Goal: Information Seeking & Learning: Check status

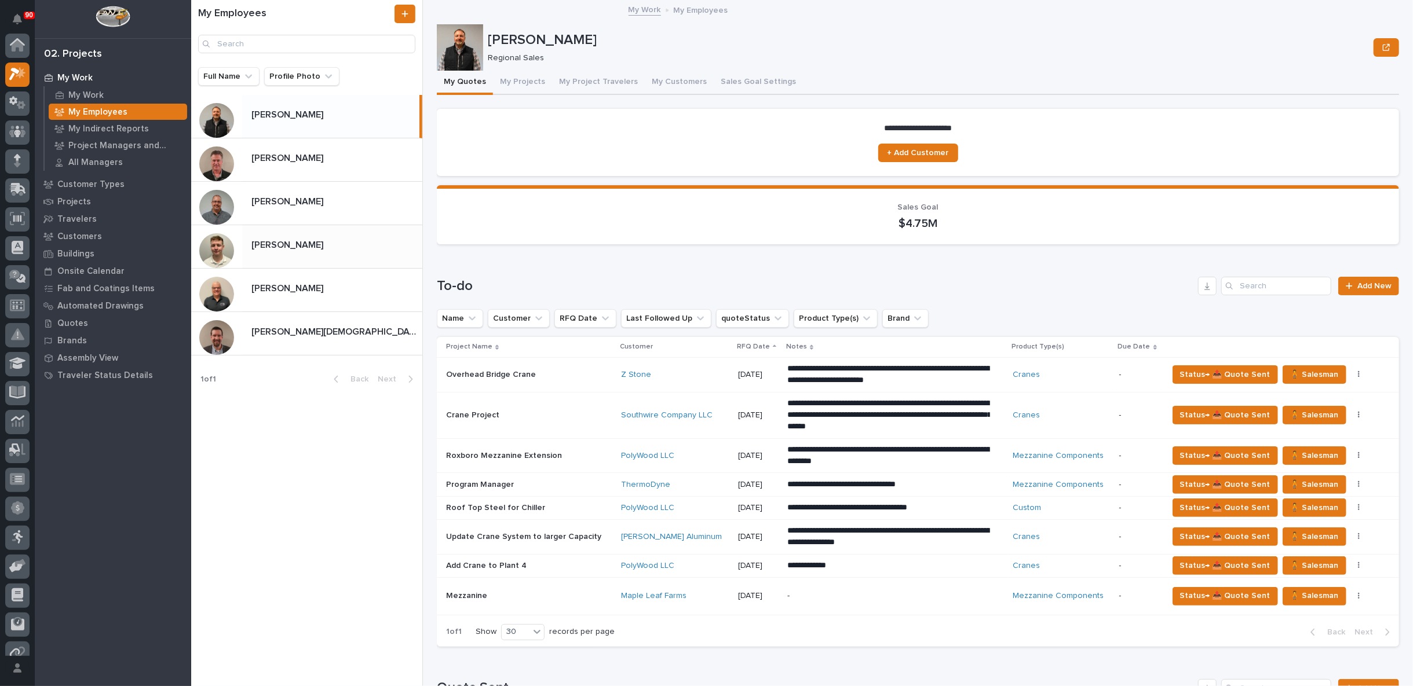
click at [297, 251] on div "[PERSON_NAME] [PERSON_NAME]" at bounding box center [332, 246] width 180 height 23
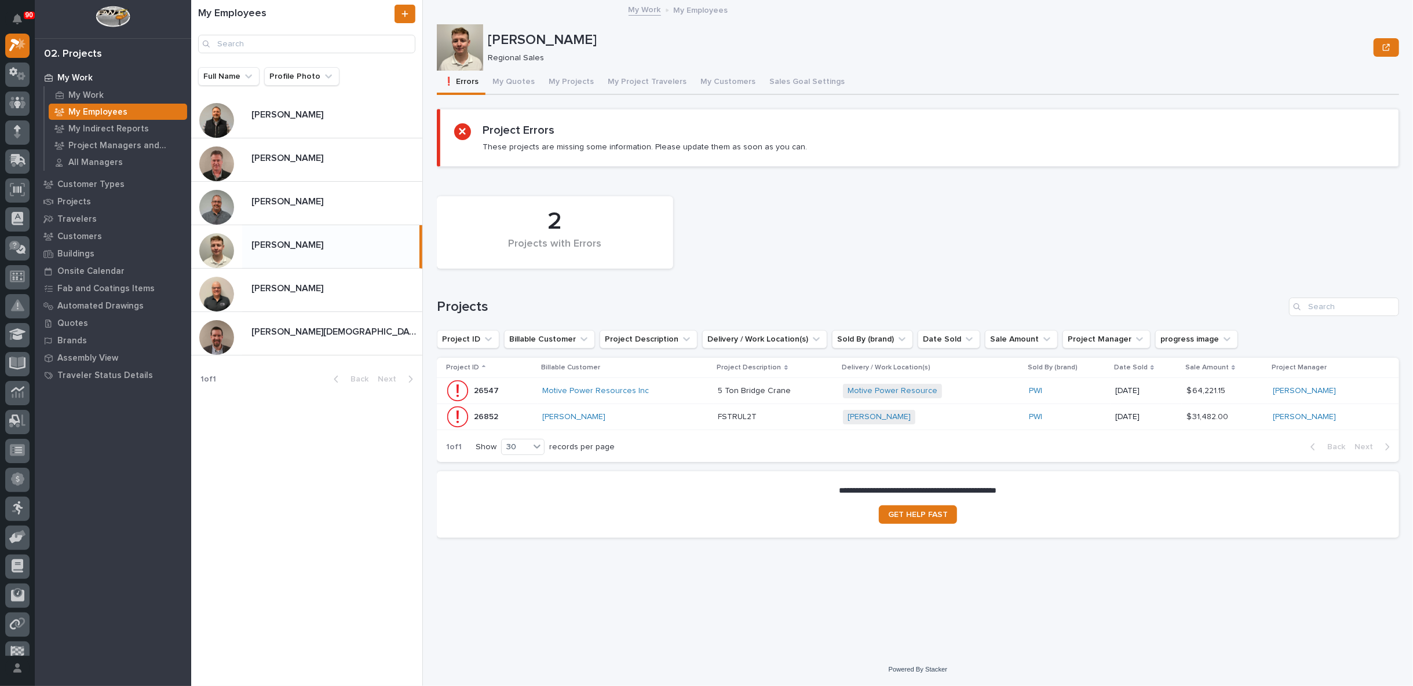
click at [670, 391] on div "Motive Power Resources Inc" at bounding box center [625, 391] width 166 height 10
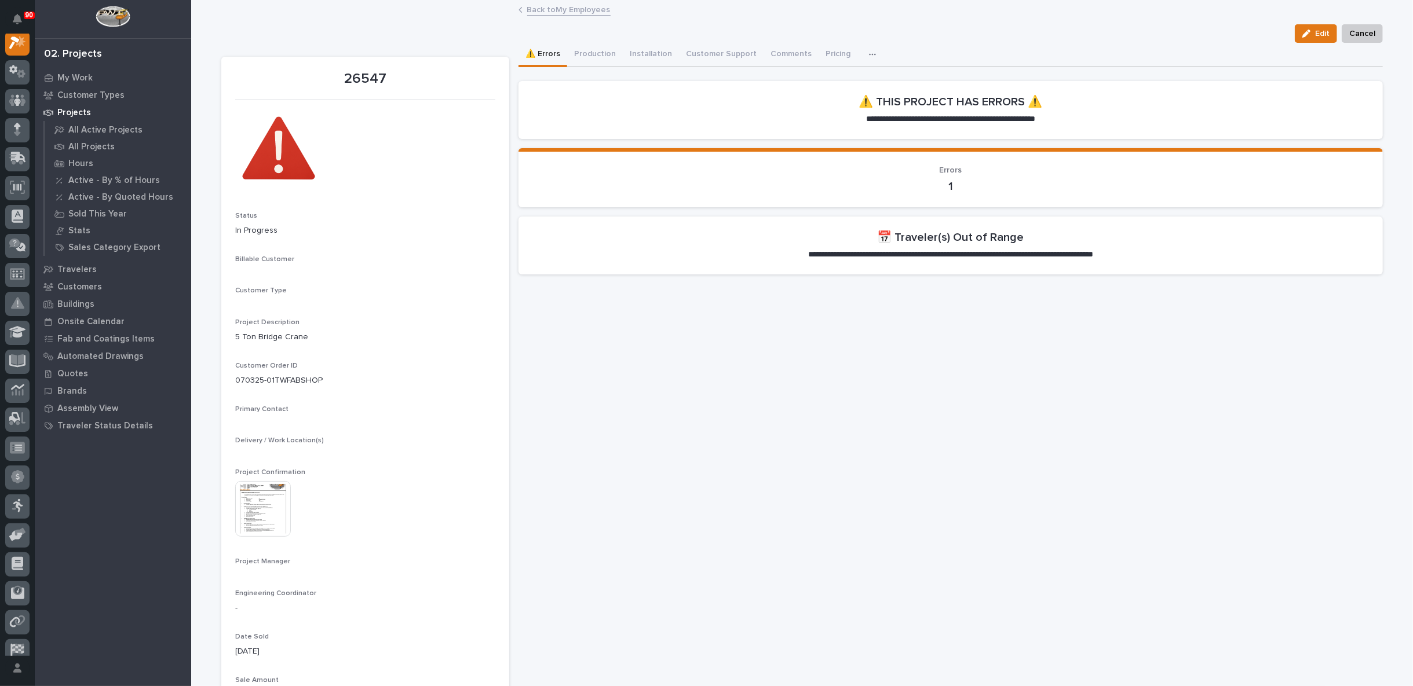
scroll to position [29, 0]
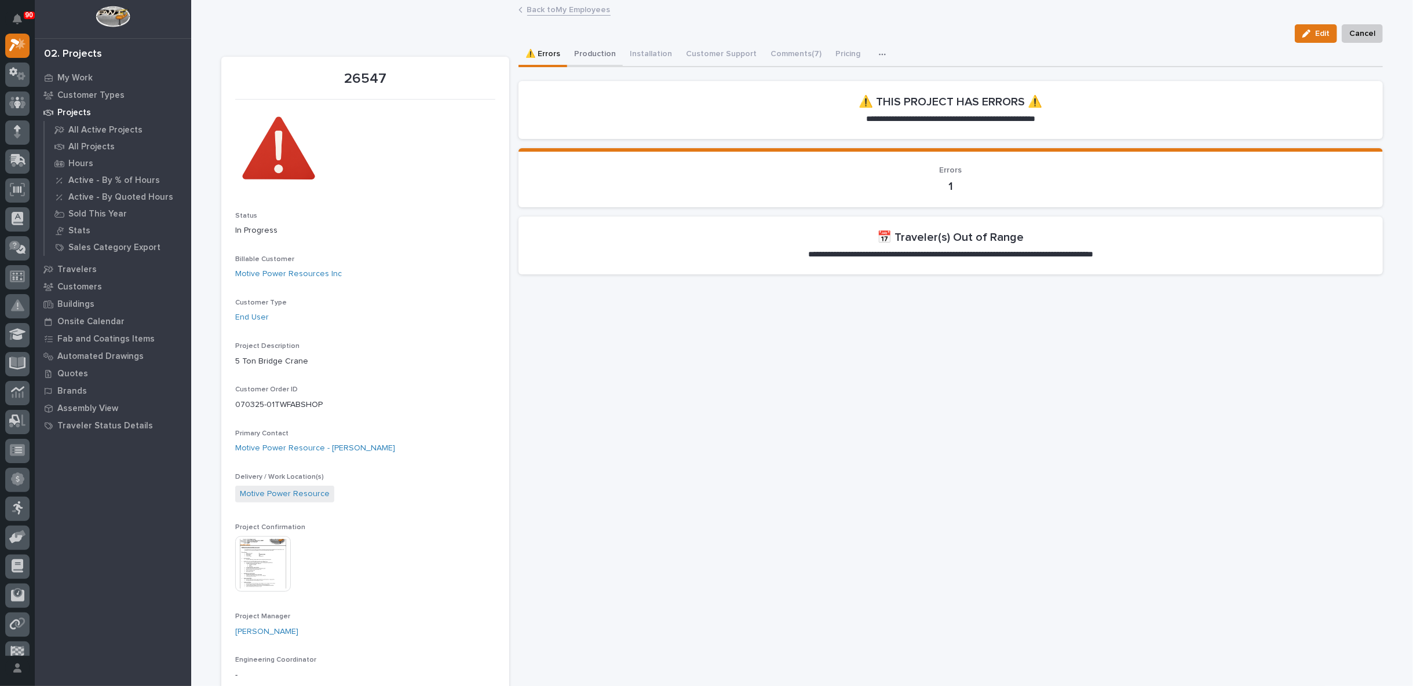
click at [588, 52] on button "Production" at bounding box center [595, 55] width 56 height 24
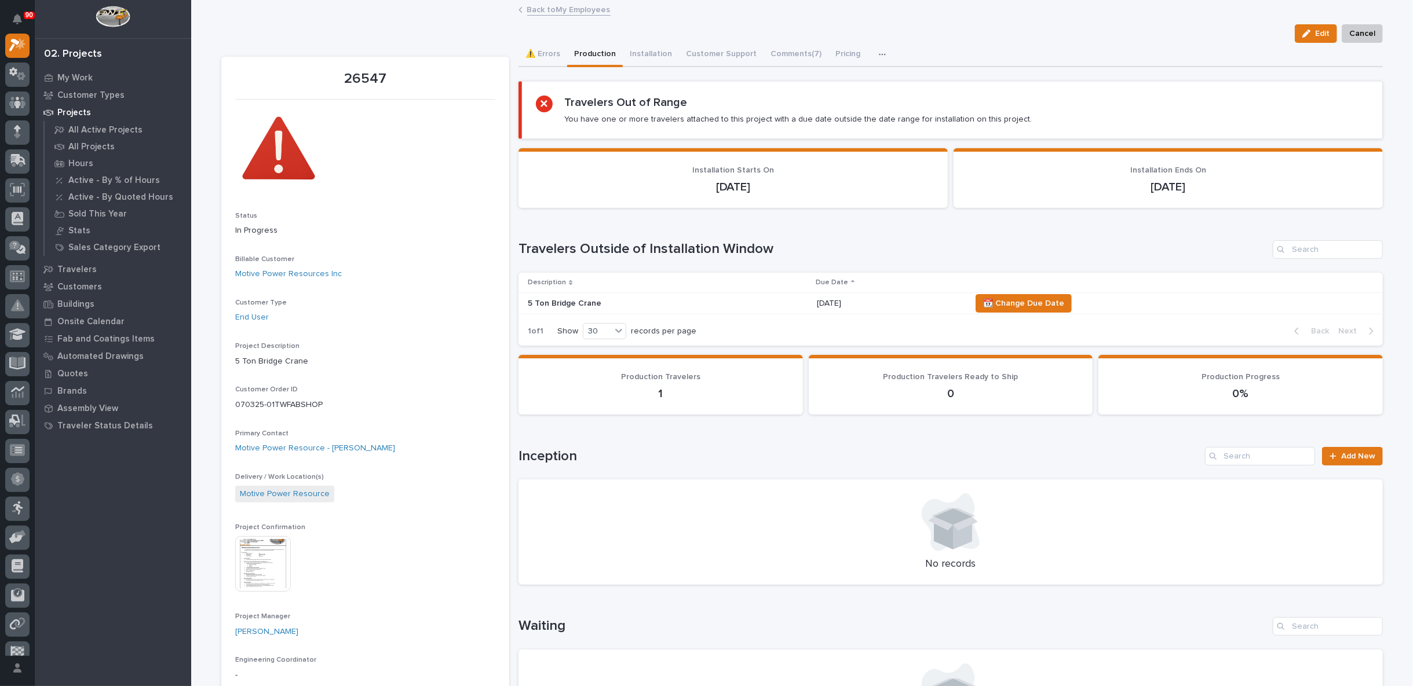
click at [259, 554] on img at bounding box center [263, 564] width 56 height 56
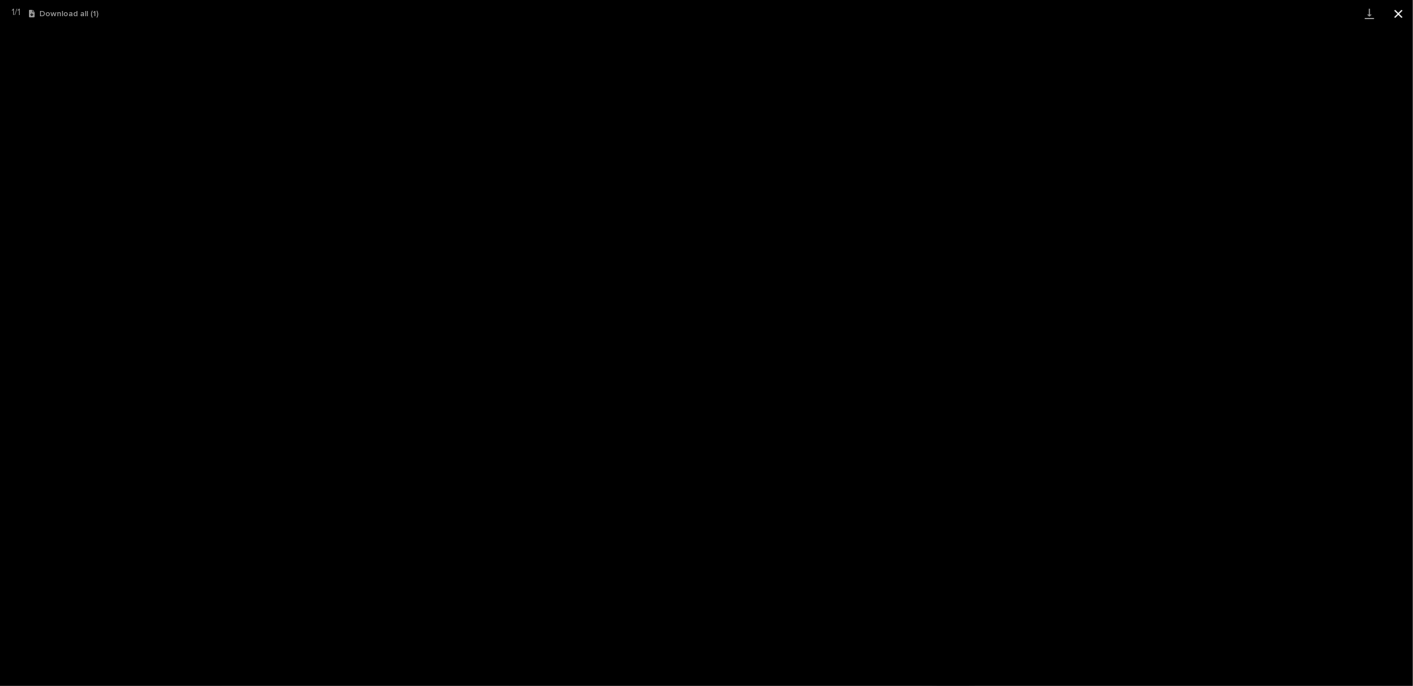
click at [1396, 13] on button "Close gallery" at bounding box center [1398, 13] width 29 height 27
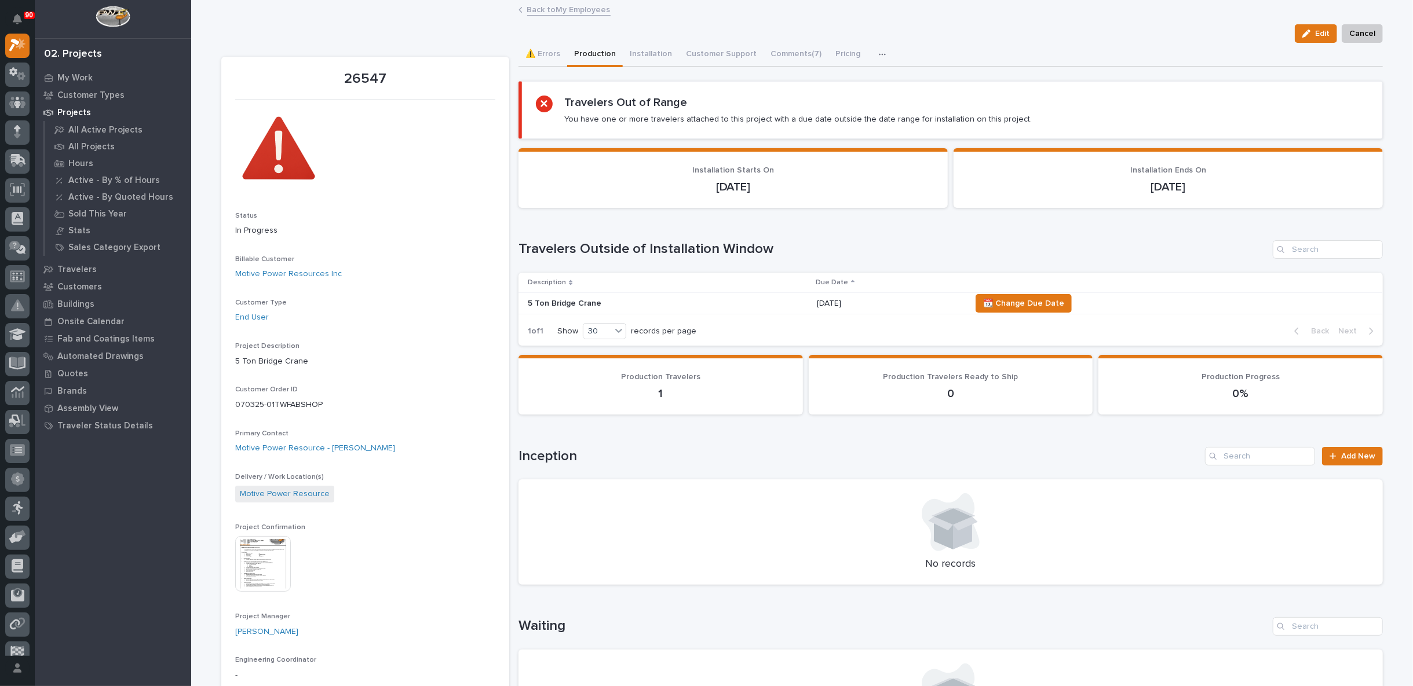
click at [547, 4] on link "Back to My Employees" at bounding box center [568, 8] width 83 height 13
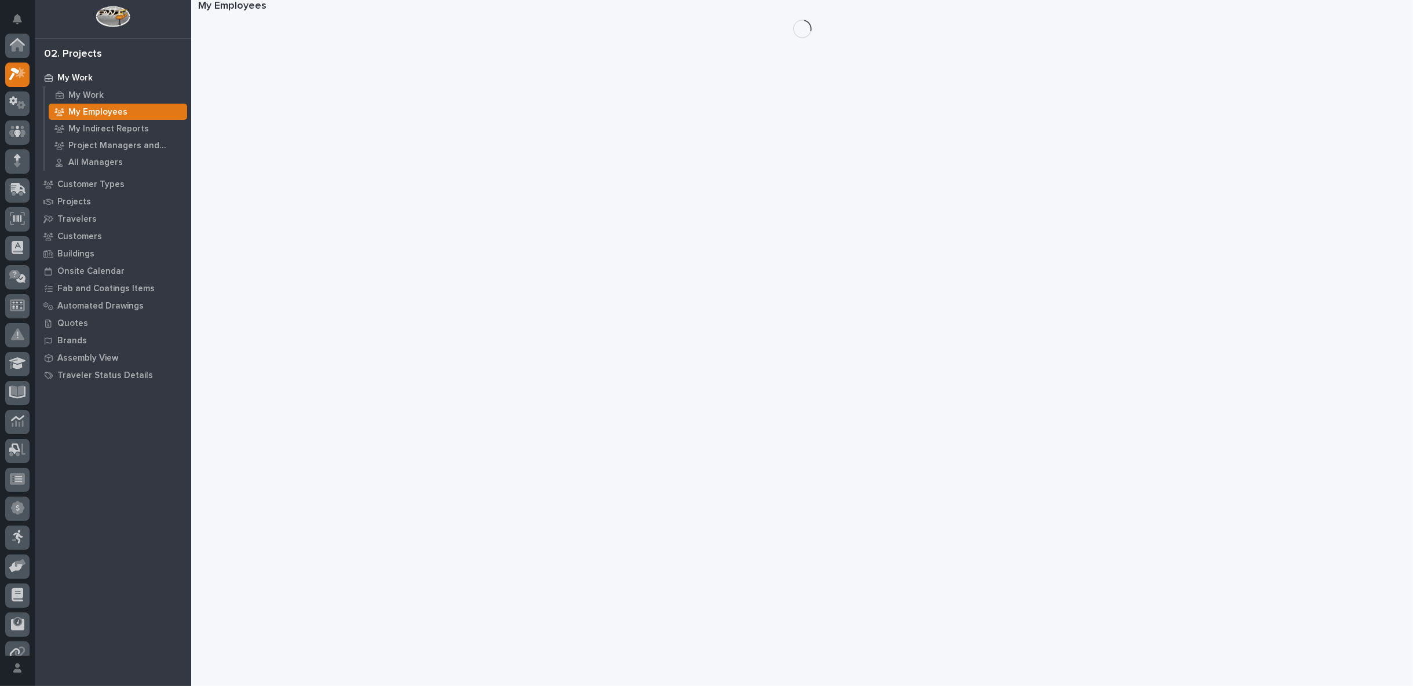
scroll to position [31, 0]
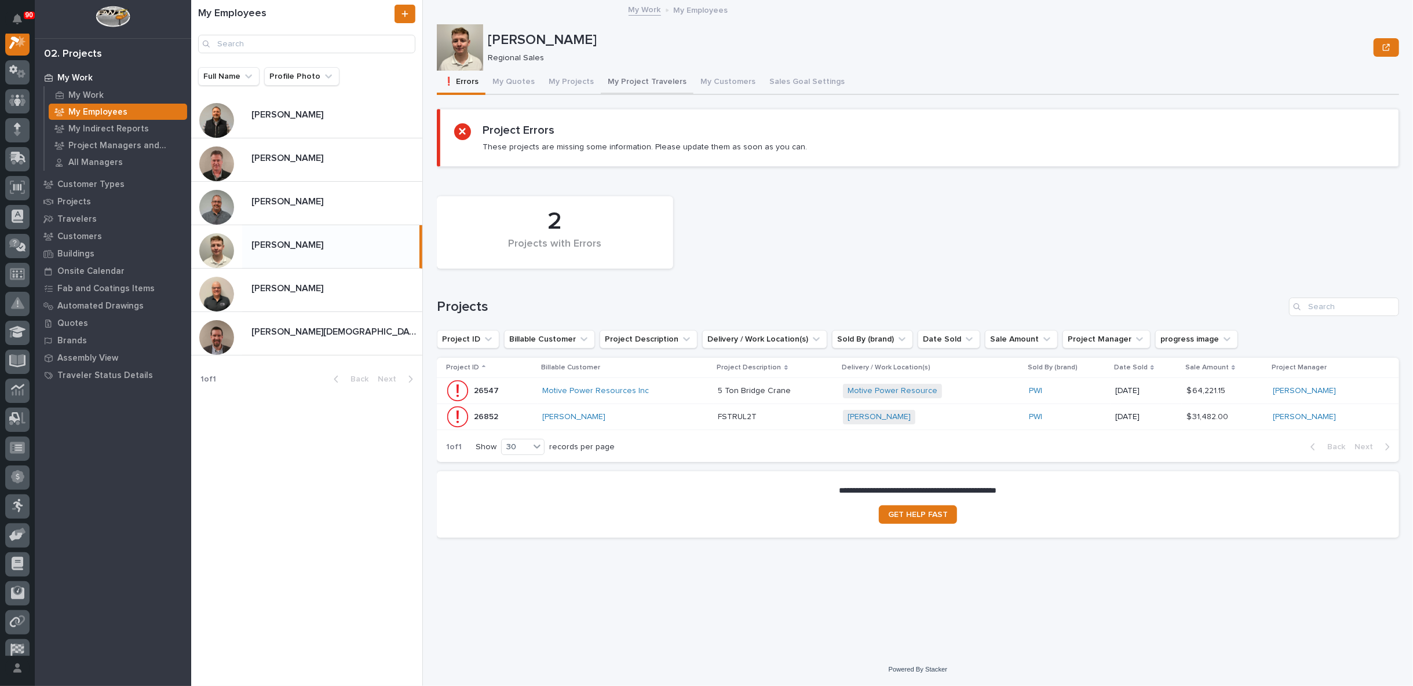
click at [642, 79] on button "My Project Travelers" at bounding box center [647, 83] width 93 height 24
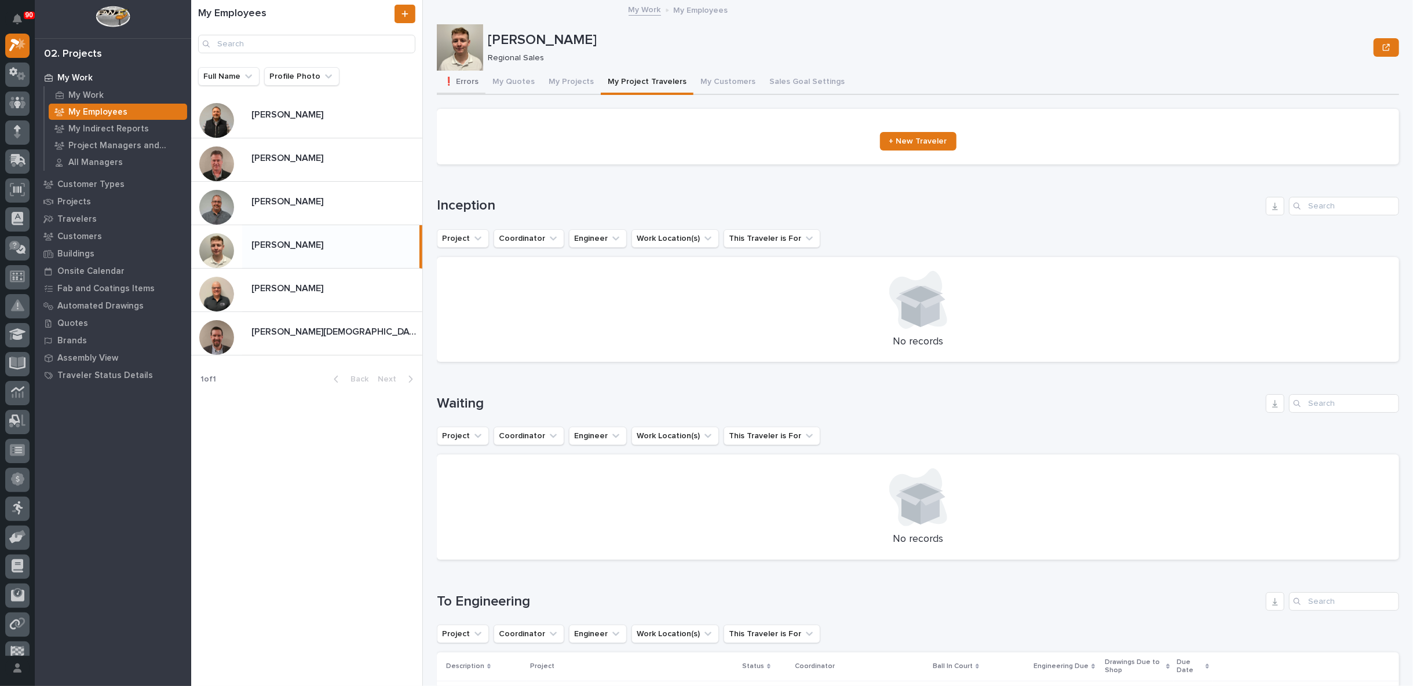
click at [464, 82] on button "❗ Errors" at bounding box center [461, 83] width 49 height 24
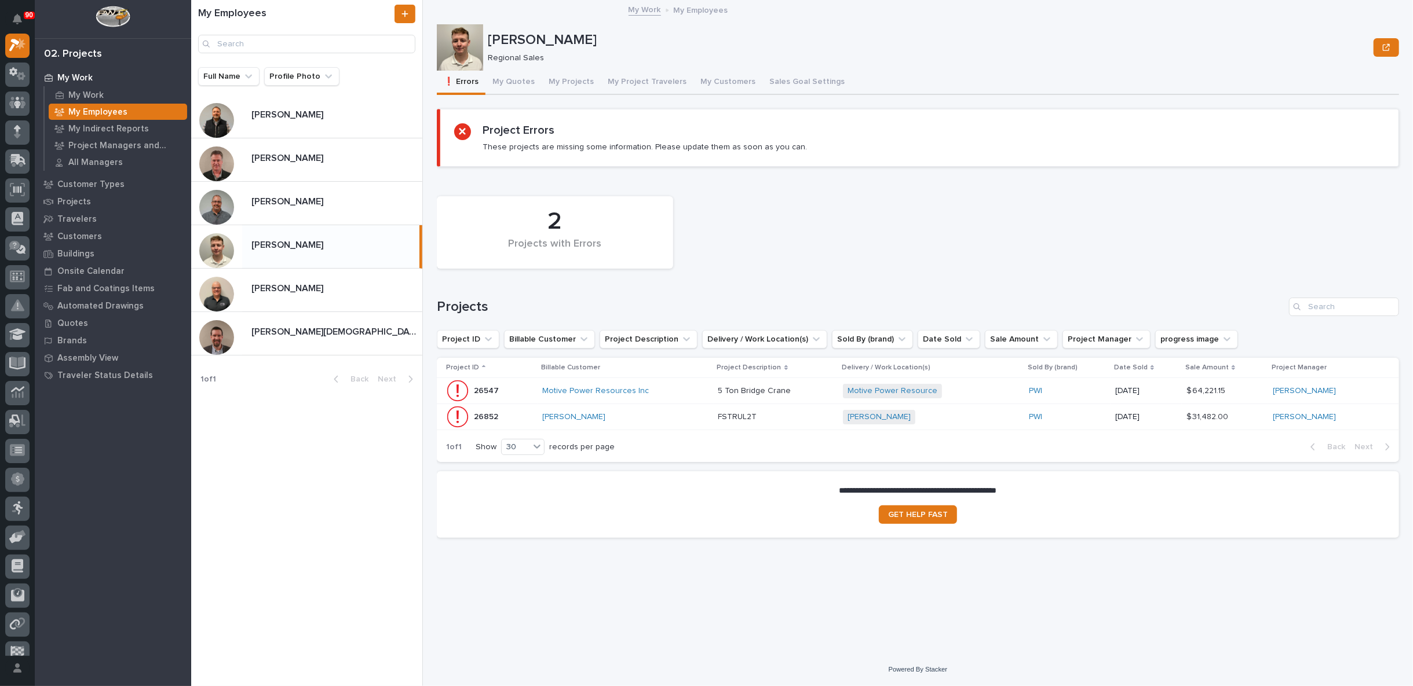
click at [701, 385] on div "Motive Power Resources Inc" at bounding box center [625, 391] width 166 height 19
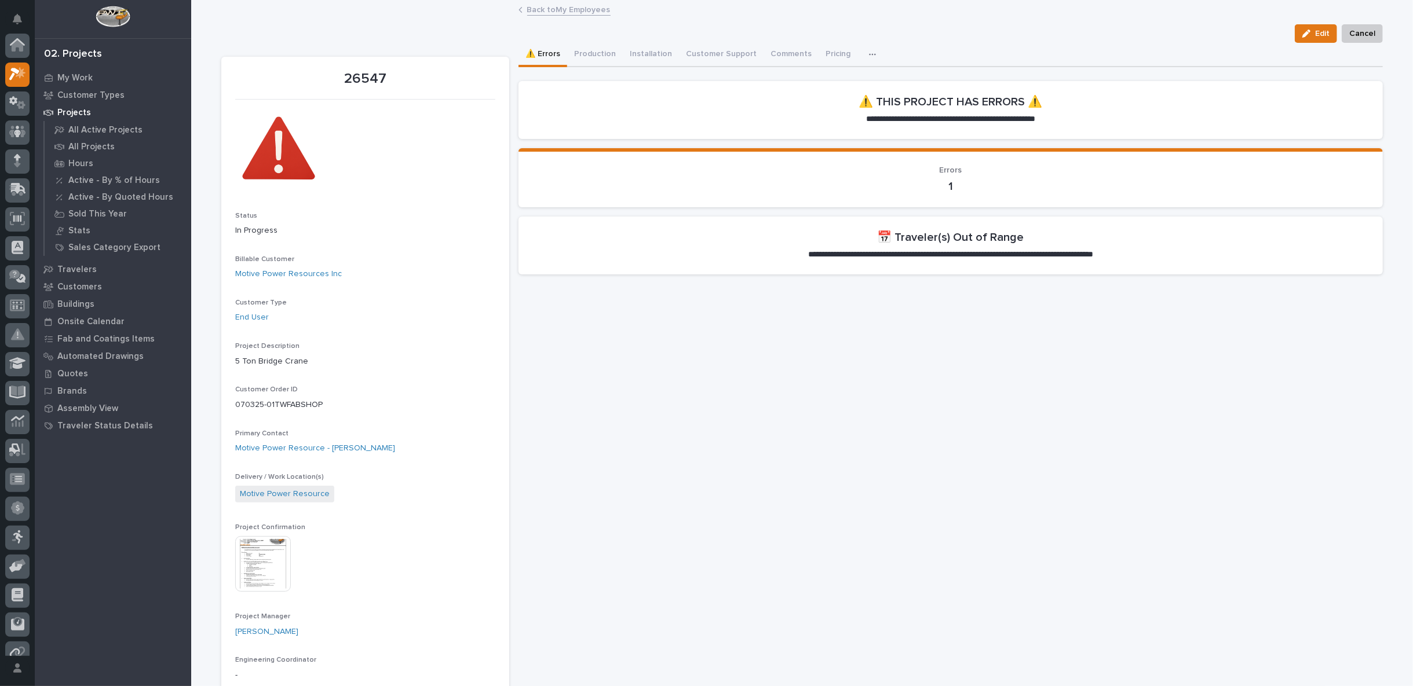
scroll to position [29, 0]
click at [598, 56] on button "Production" at bounding box center [595, 55] width 56 height 24
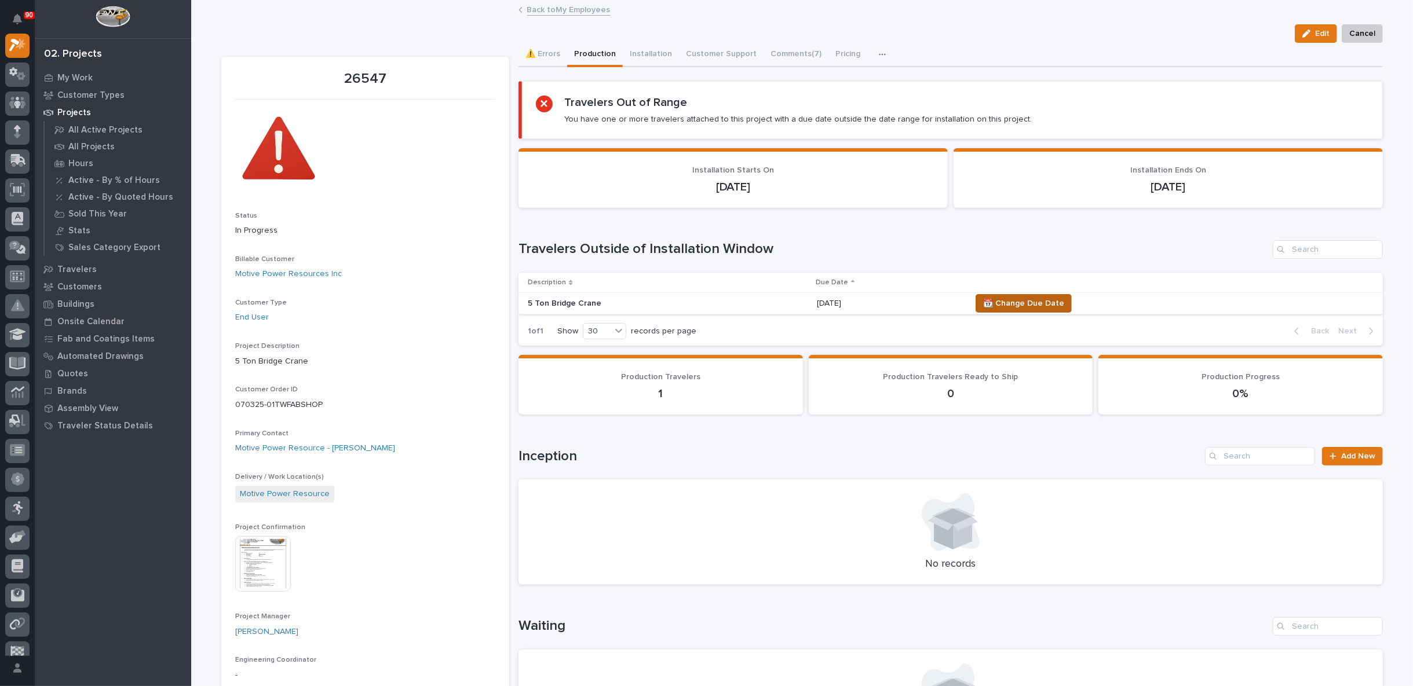
click at [1011, 301] on span "📆 Change Due Date" at bounding box center [1023, 304] width 81 height 14
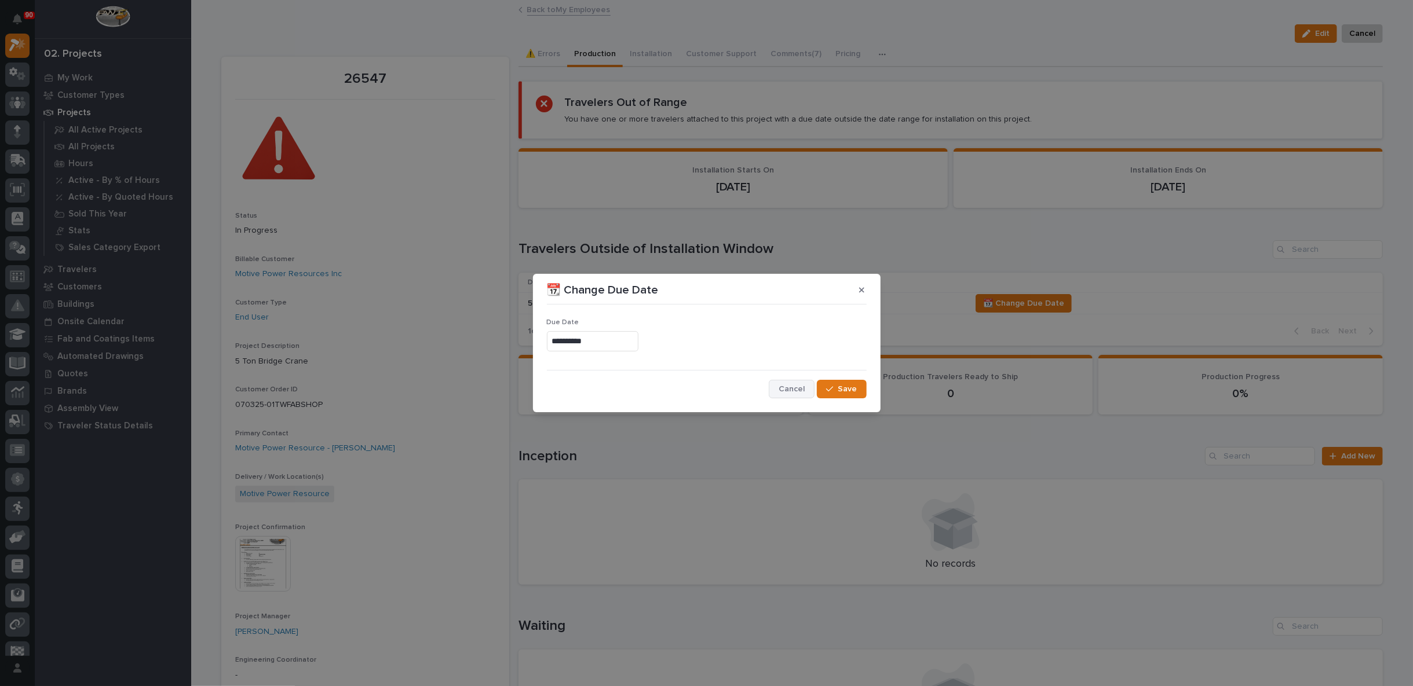
click at [795, 391] on span "Cancel" at bounding box center [791, 389] width 26 height 10
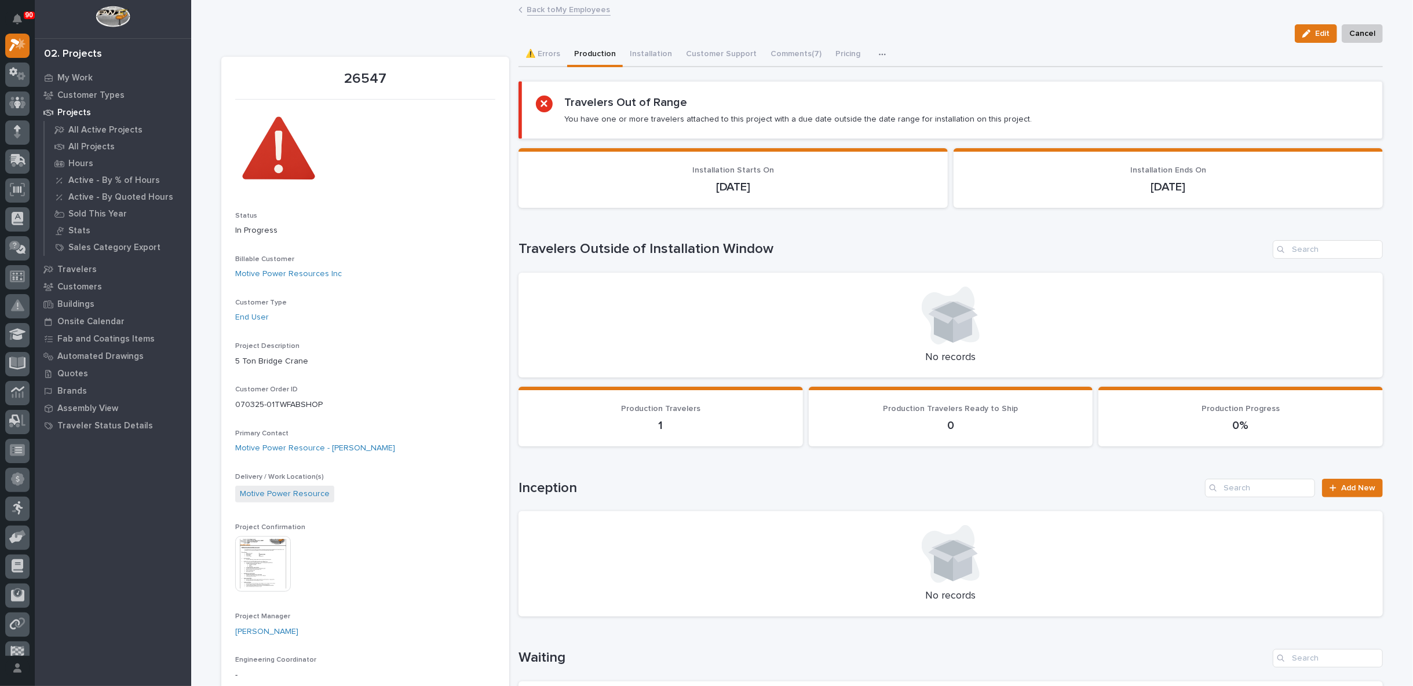
click at [547, 8] on link "Back to My Employees" at bounding box center [568, 8] width 83 height 13
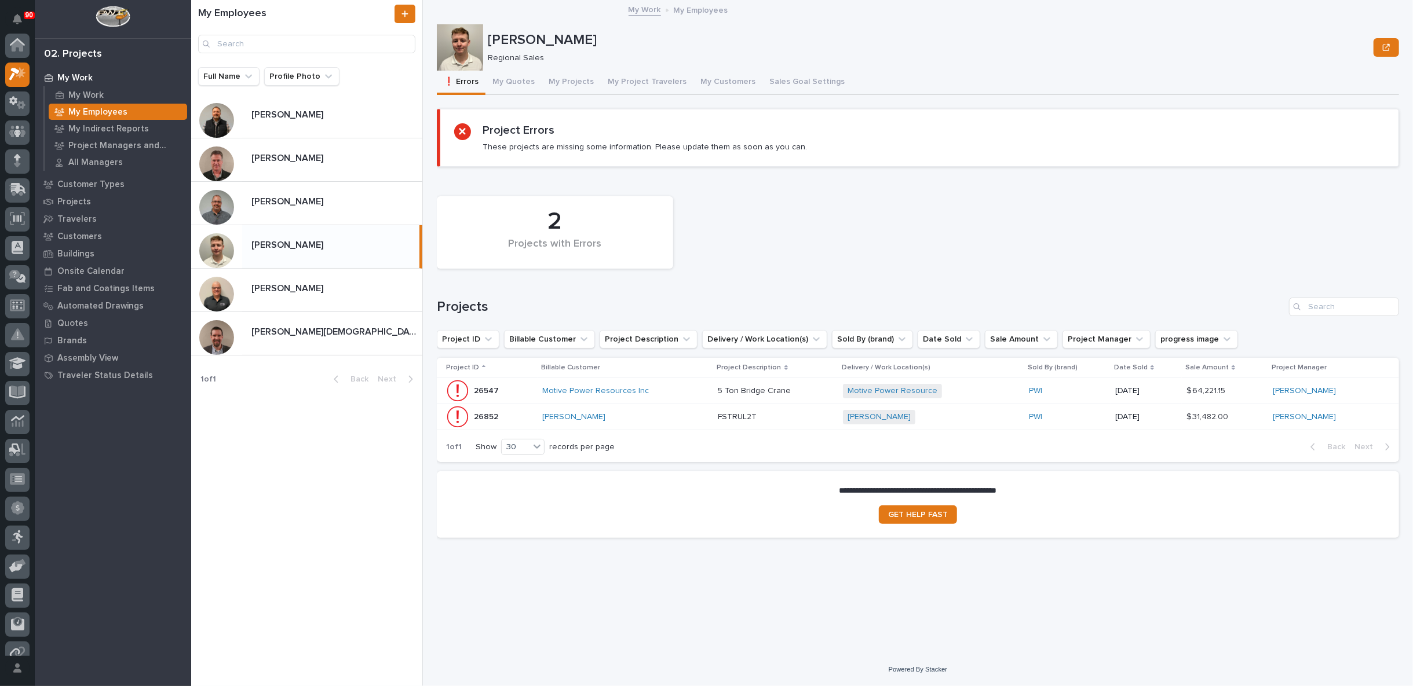
scroll to position [31, 0]
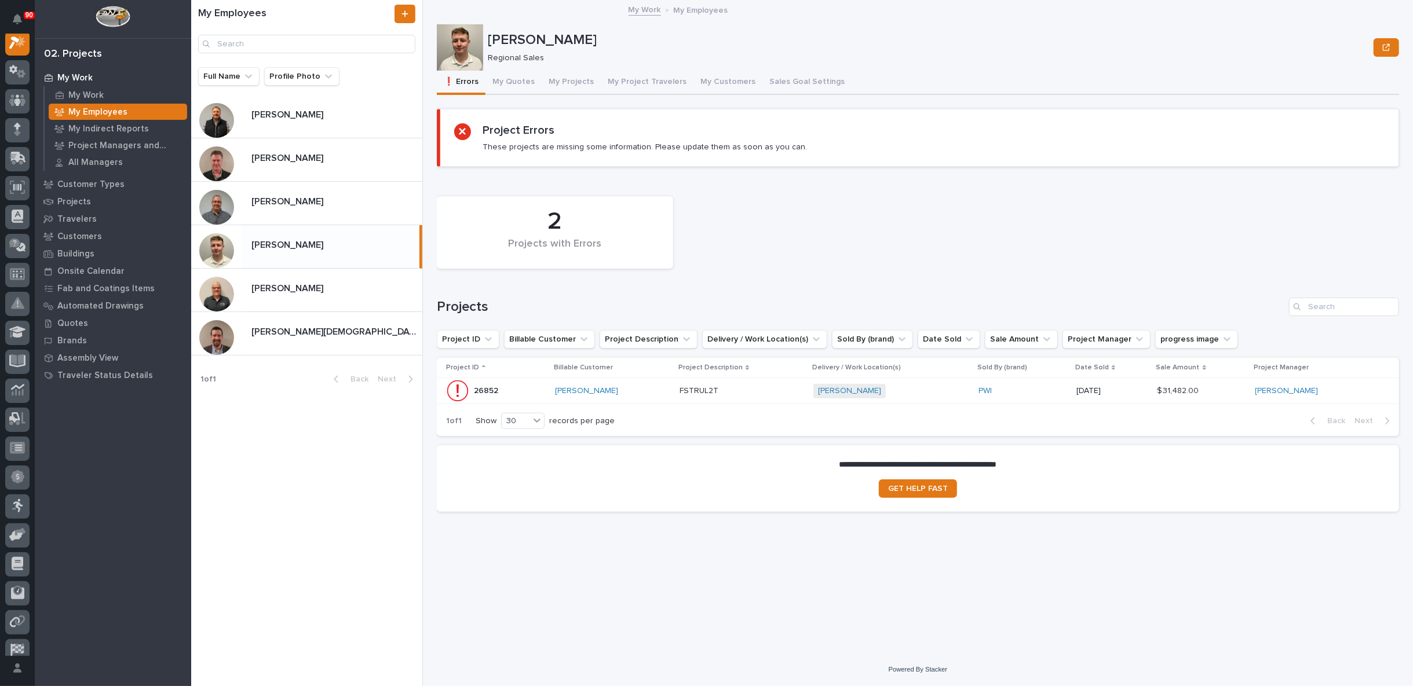
click at [772, 387] on p at bounding box center [741, 391] width 125 height 10
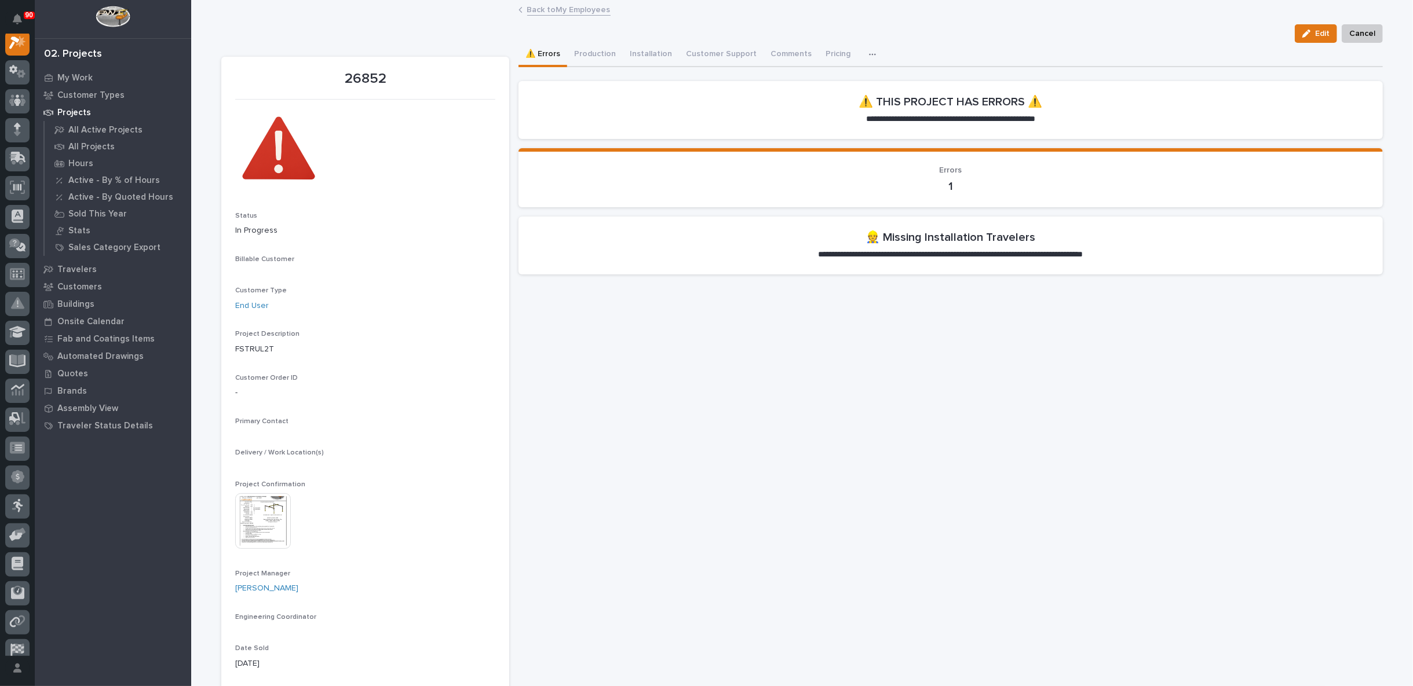
scroll to position [29, 0]
click at [253, 557] on img at bounding box center [263, 564] width 56 height 56
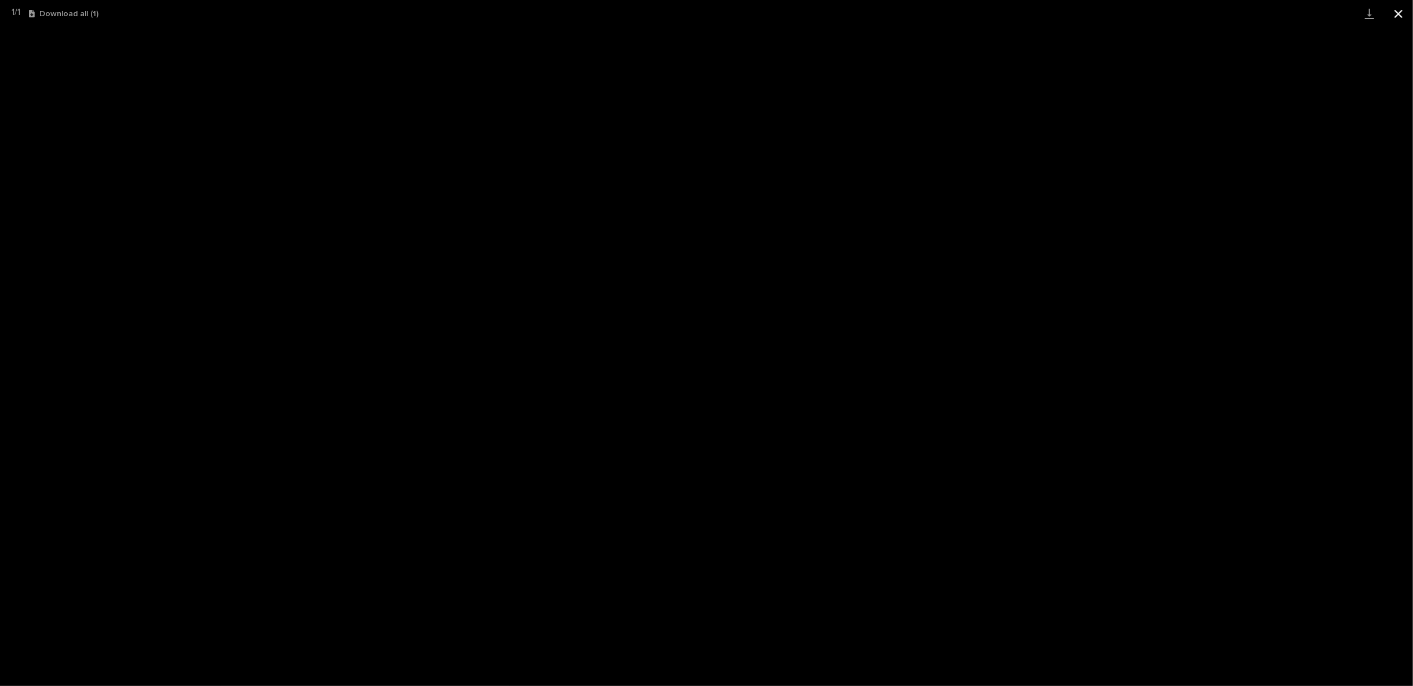
click at [1397, 12] on button "Close gallery" at bounding box center [1398, 13] width 29 height 27
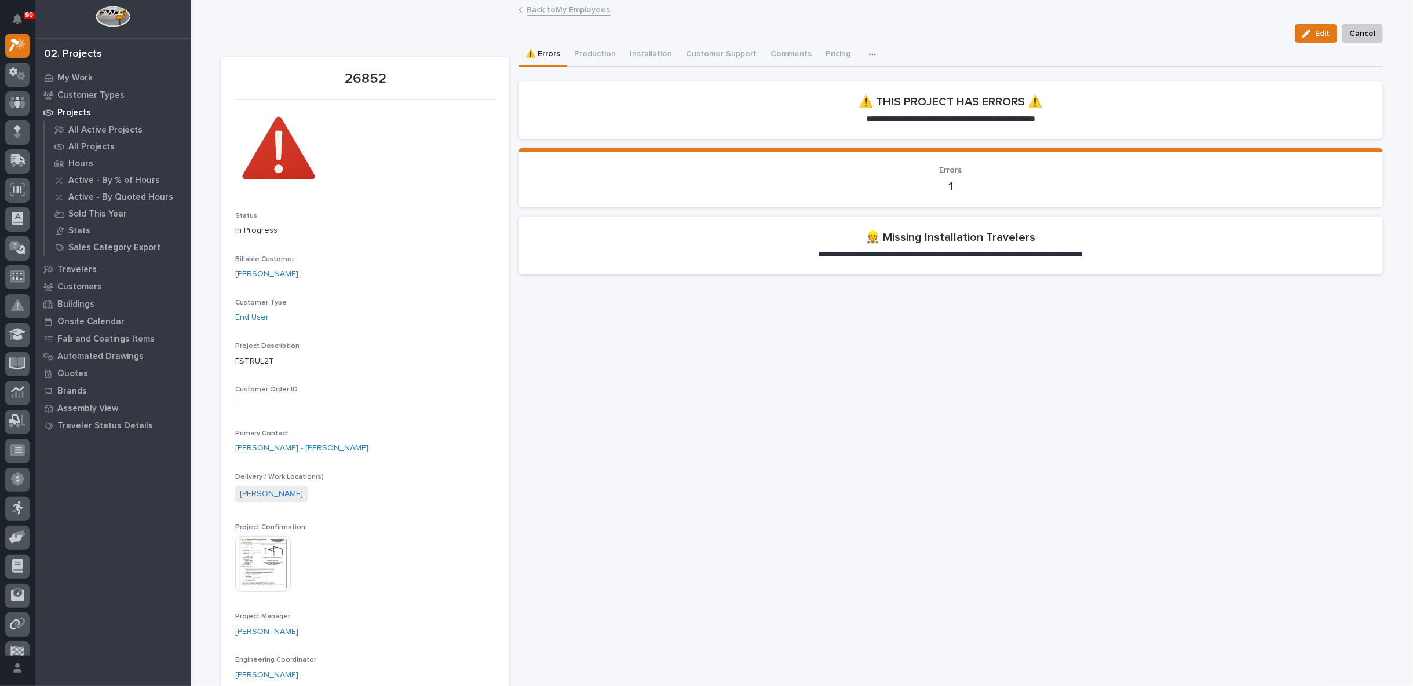
click at [566, 8] on link "Back to My Employees" at bounding box center [568, 8] width 83 height 13
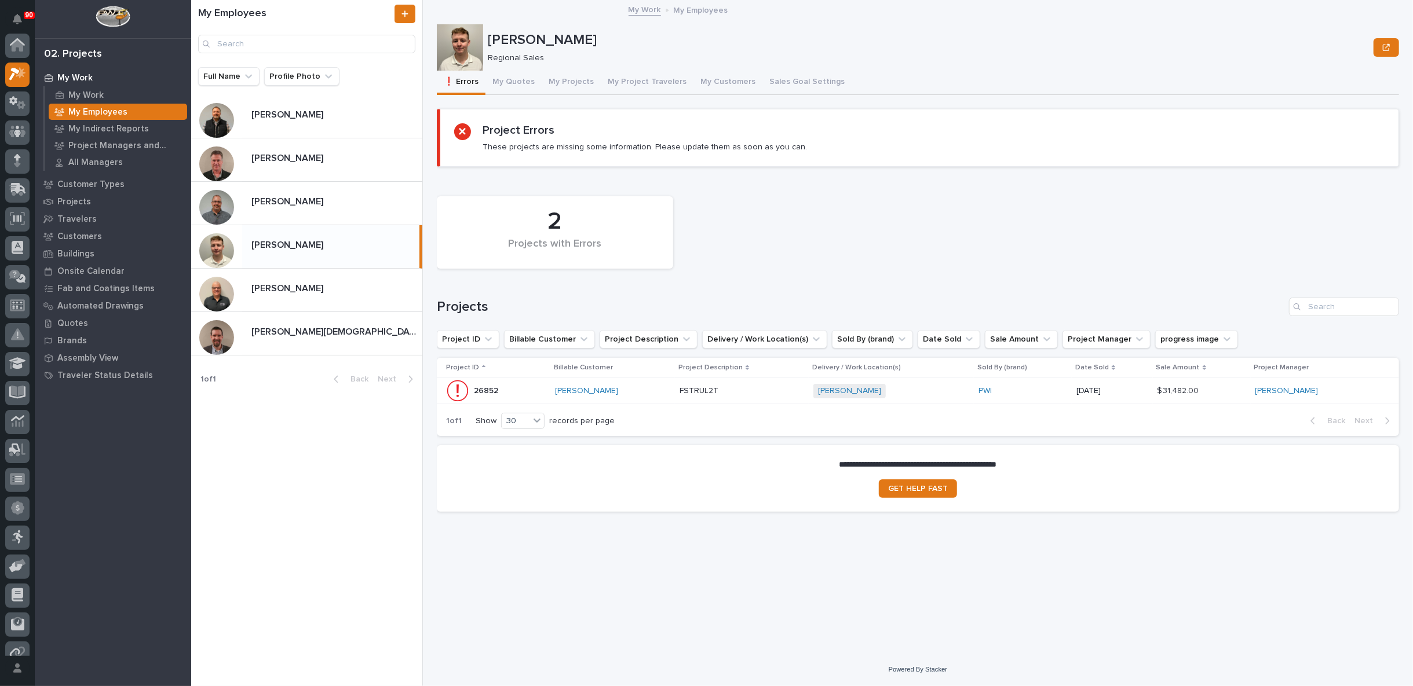
scroll to position [31, 0]
drag, startPoint x: 292, startPoint y: 127, endPoint x: 305, endPoint y: 153, distance: 29.0
click at [291, 127] on div "[PERSON_NAME] [PERSON_NAME]" at bounding box center [332, 116] width 180 height 23
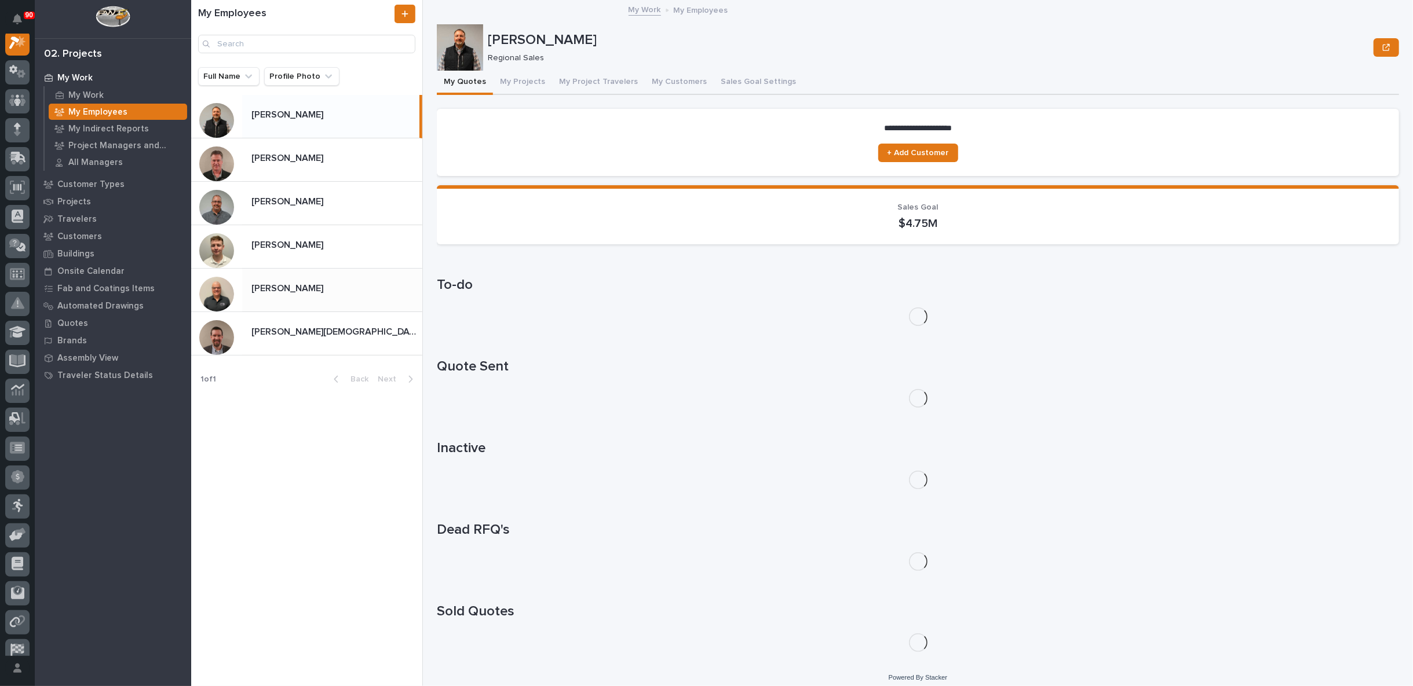
scroll to position [29, 0]
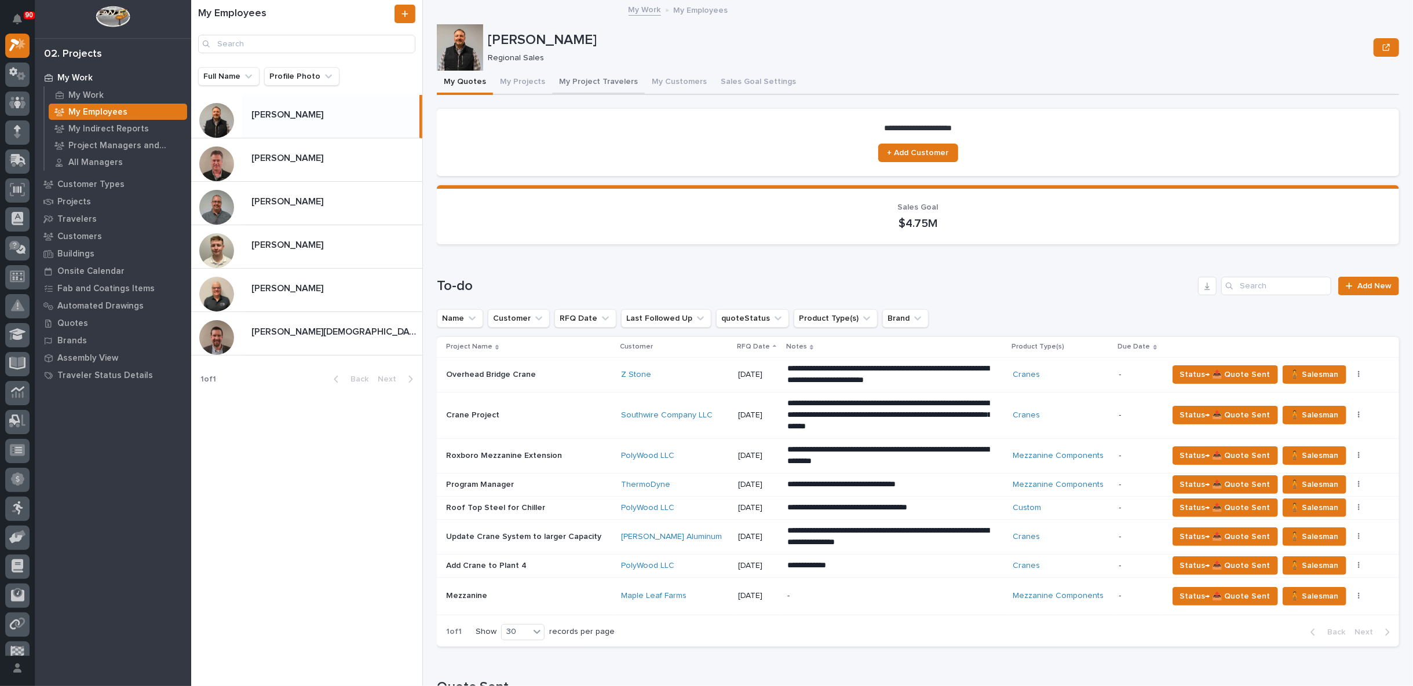
click at [597, 80] on button "My Project Travelers" at bounding box center [598, 83] width 93 height 24
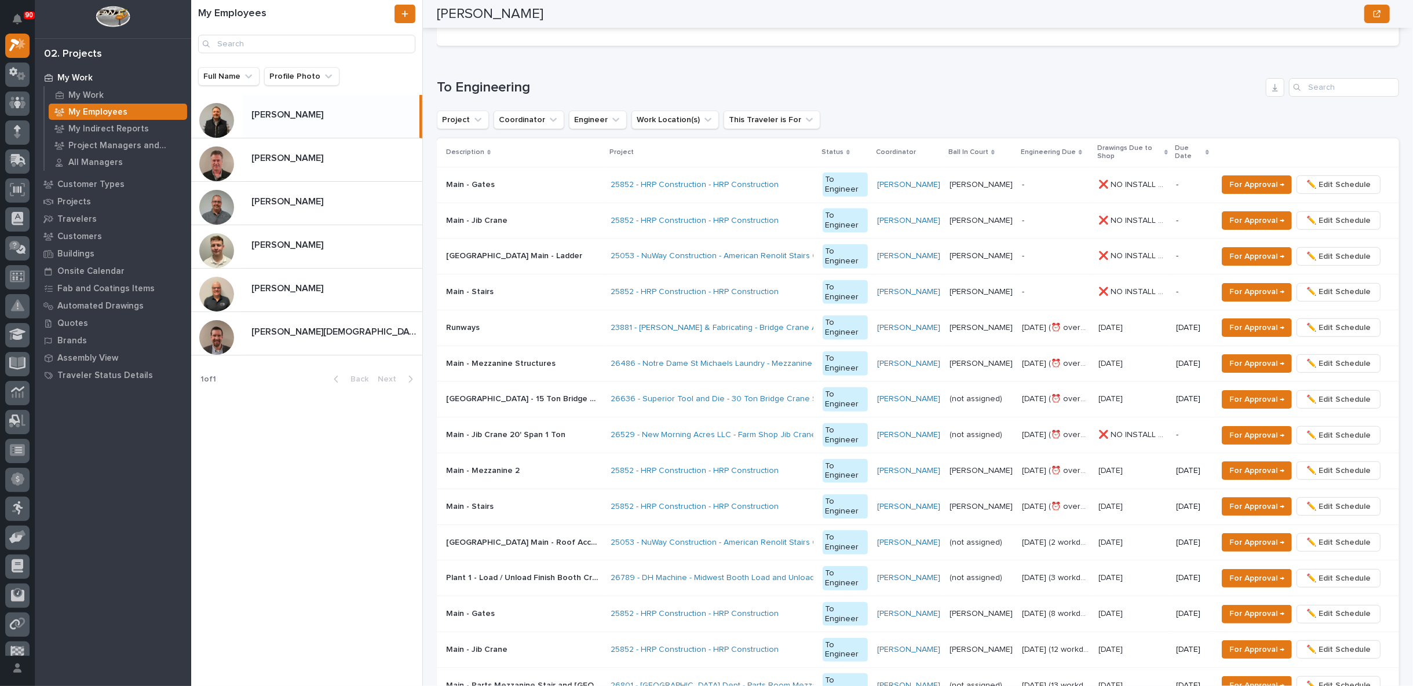
scroll to position [321, 0]
